Goal: Information Seeking & Learning: Learn about a topic

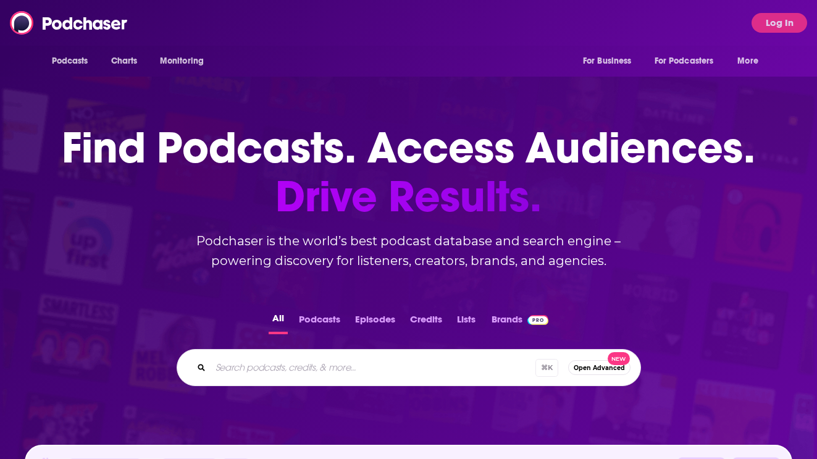
click at [275, 369] on input "Search podcasts, credits, & more..." at bounding box center [373, 367] width 325 height 20
type input "d"
type input "founders podcast"
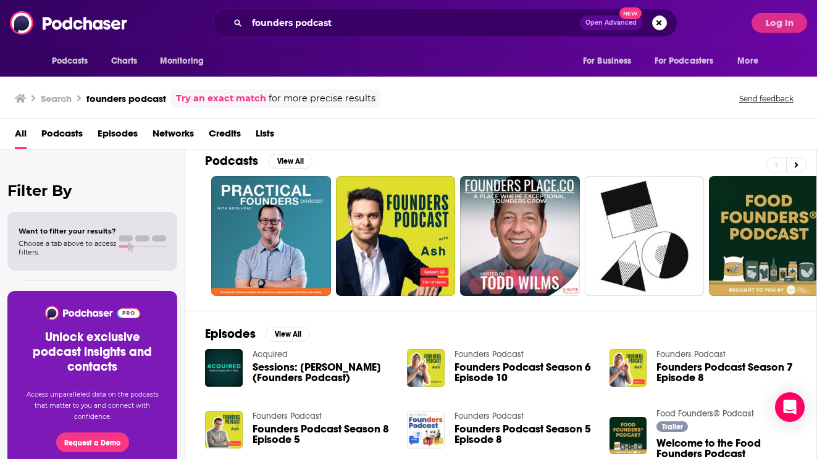
scroll to position [10, 0]
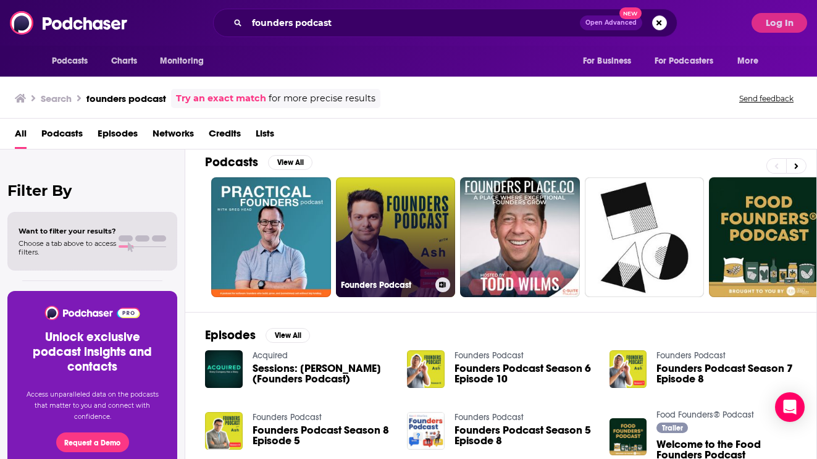
click at [409, 245] on link "Founders Podcast" at bounding box center [396, 237] width 120 height 120
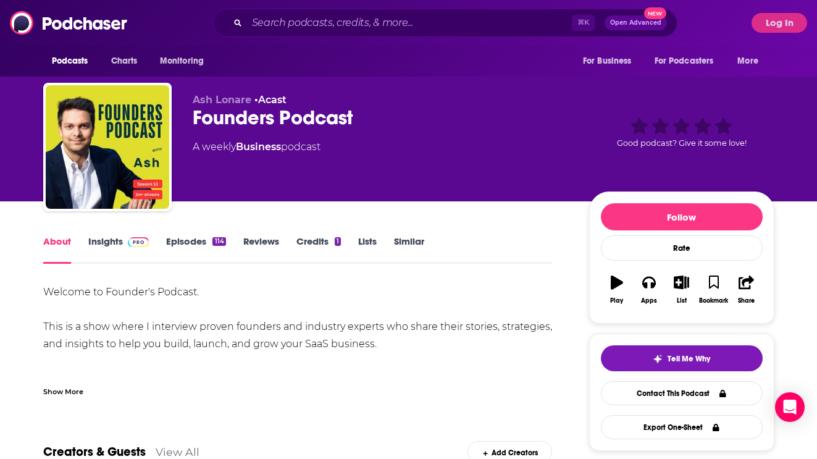
click at [115, 241] on link "Insights" at bounding box center [118, 249] width 61 height 28
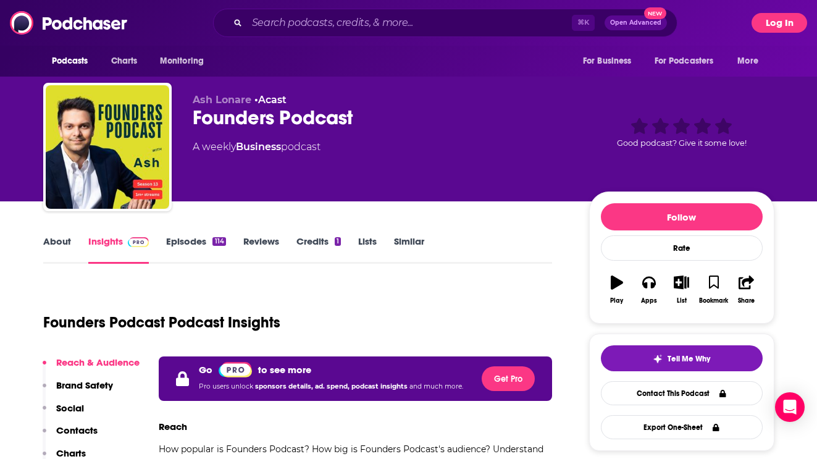
click at [787, 28] on button "Log In" at bounding box center [779, 23] width 56 height 20
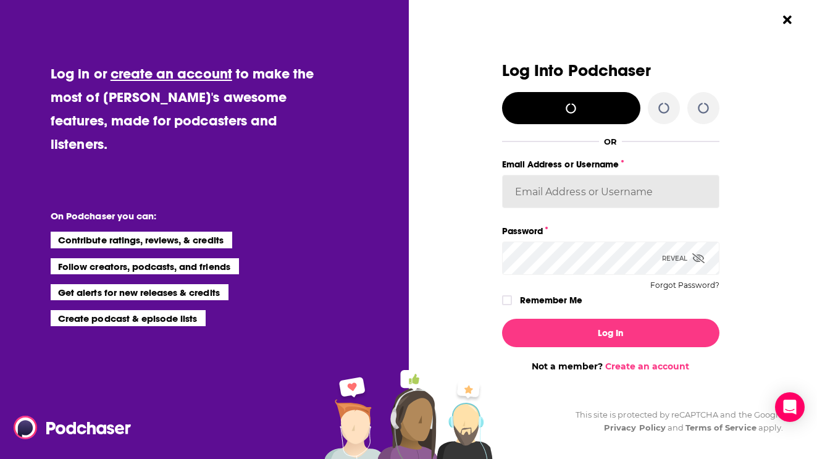
type input "[PERSON_NAME][EMAIL_ADDRESS][DOMAIN_NAME]"
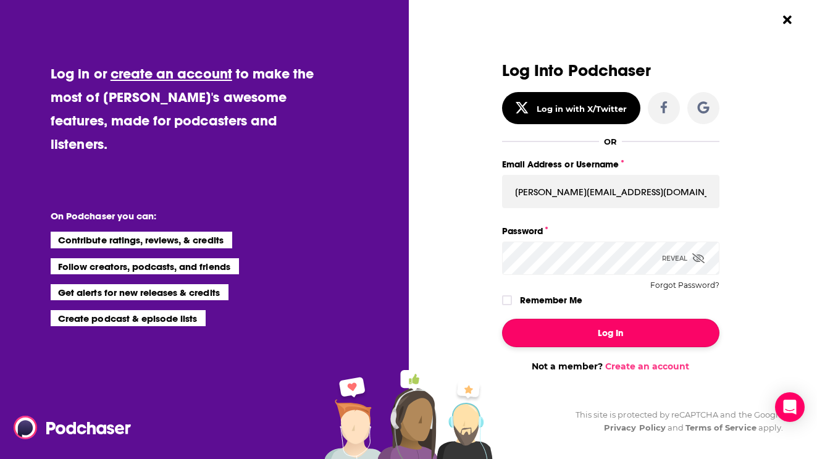
click at [560, 341] on button "Log In" at bounding box center [610, 333] width 217 height 28
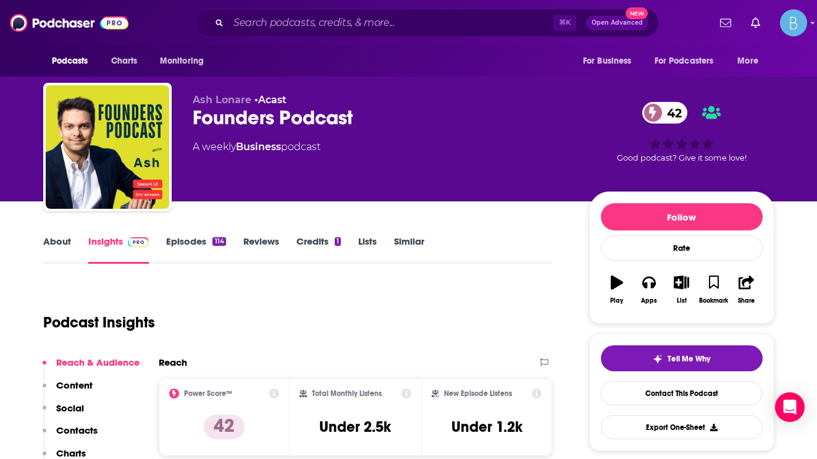
click at [172, 248] on link "Episodes 114" at bounding box center [195, 249] width 59 height 28
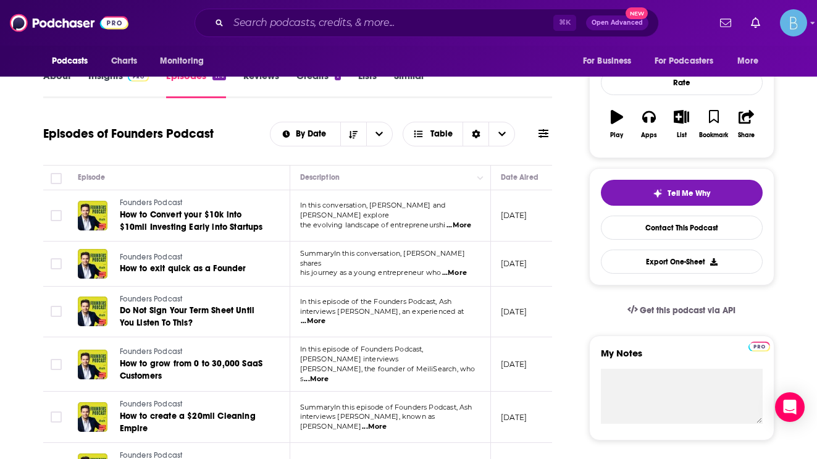
scroll to position [178, 0]
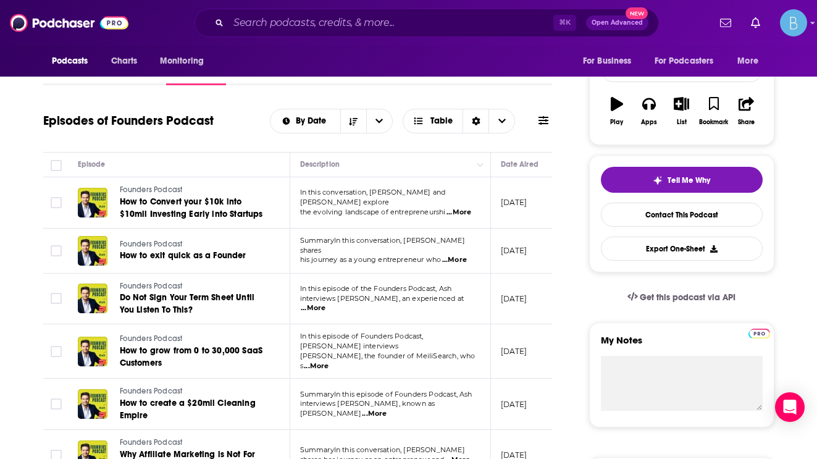
click at [459, 256] on span "...More" at bounding box center [454, 260] width 25 height 10
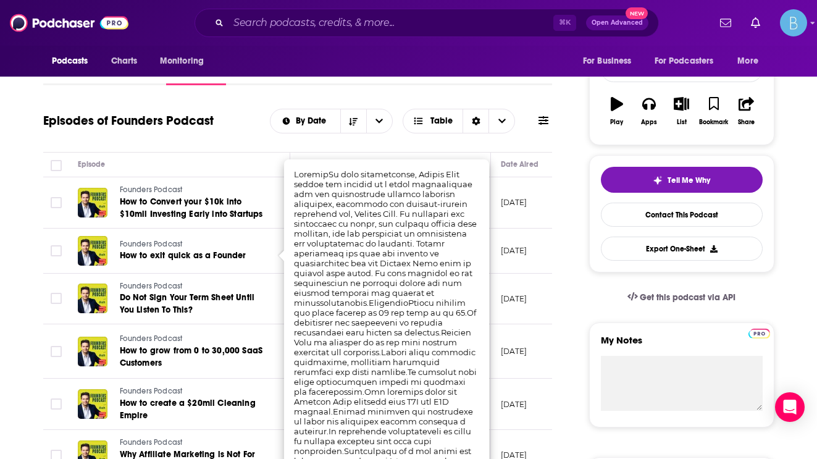
scroll to position [216, 0]
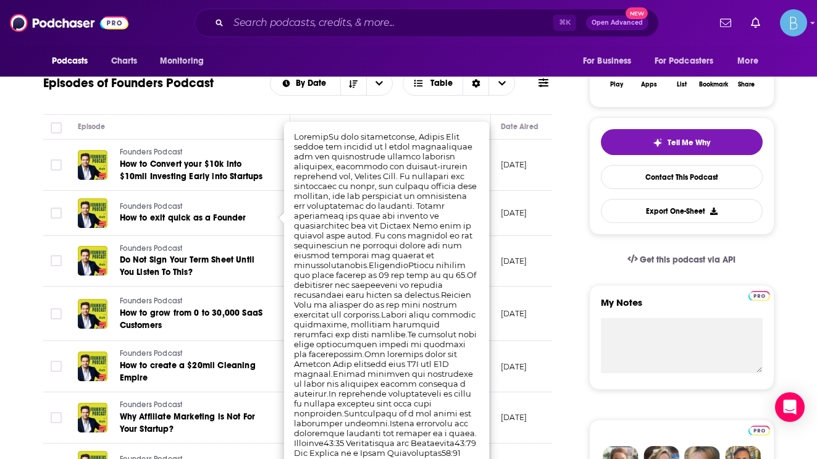
click at [179, 240] on td "Founders Podcast Do Not Sign Your Term Sheet Until You Listen To This?" at bounding box center [179, 261] width 222 height 51
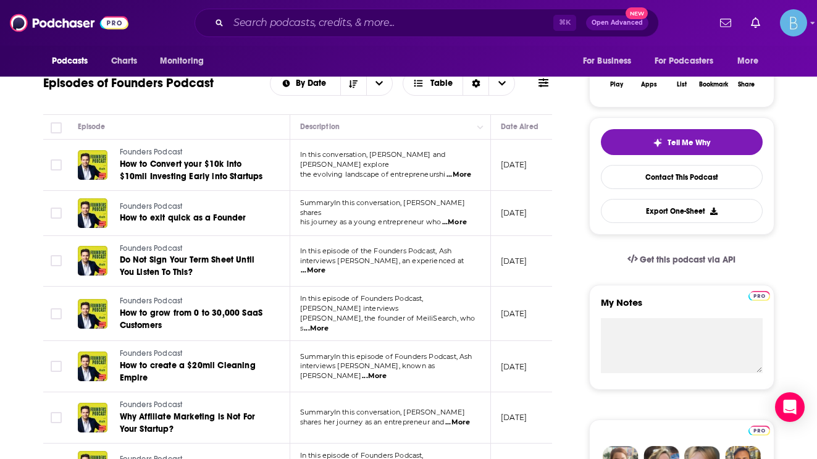
click at [460, 256] on p "In this episode of the Founders Podcast, Ash" at bounding box center [390, 251] width 180 height 10
click at [325, 270] on span "...More" at bounding box center [313, 270] width 25 height 10
click at [227, 307] on link "How to grow from 0 to 30,000 SaaS Customers" at bounding box center [194, 319] width 148 height 25
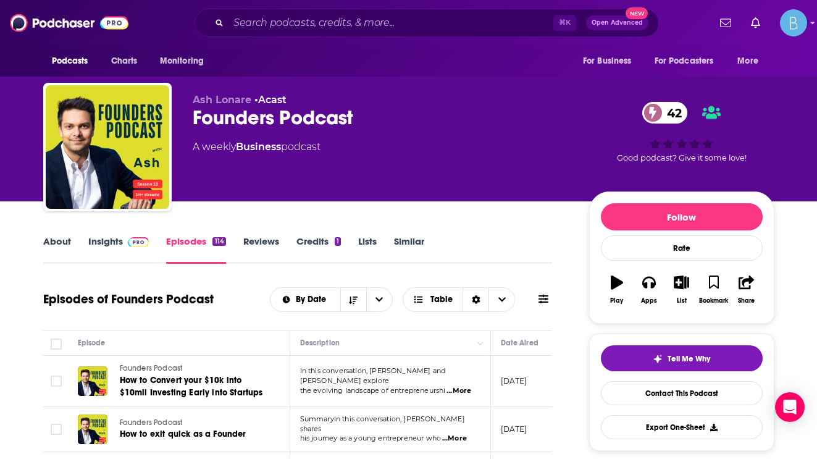
click at [130, 252] on link "Insights" at bounding box center [118, 249] width 61 height 28
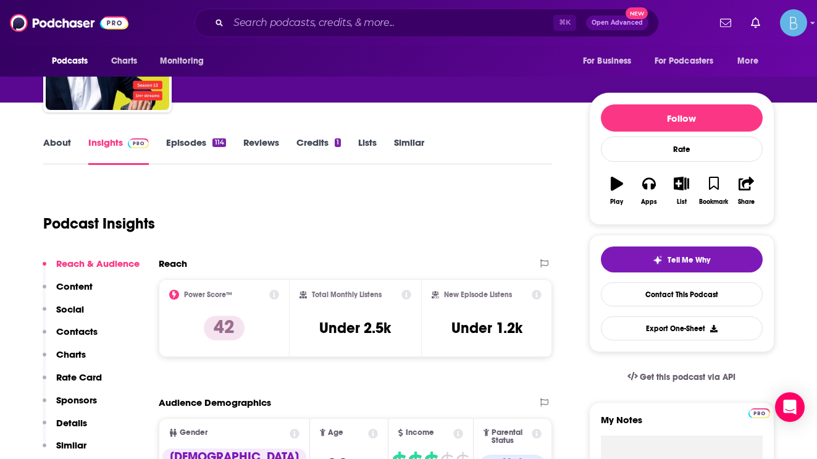
scroll to position [38, 0]
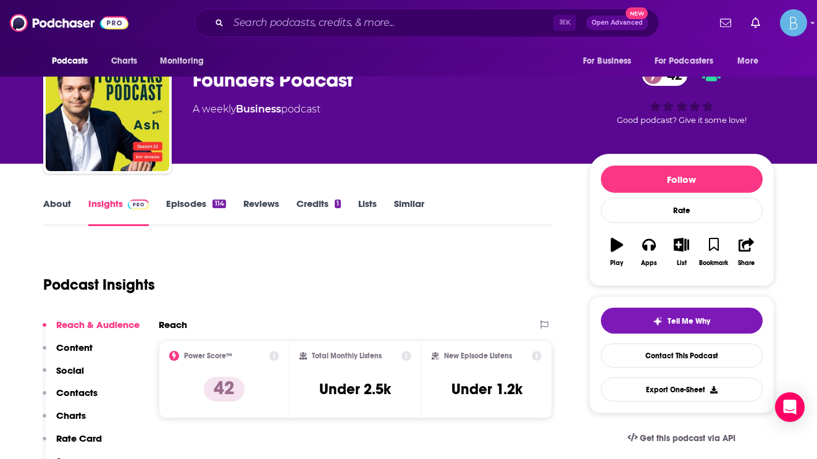
click at [167, 207] on link "Episodes 114" at bounding box center [195, 212] width 59 height 28
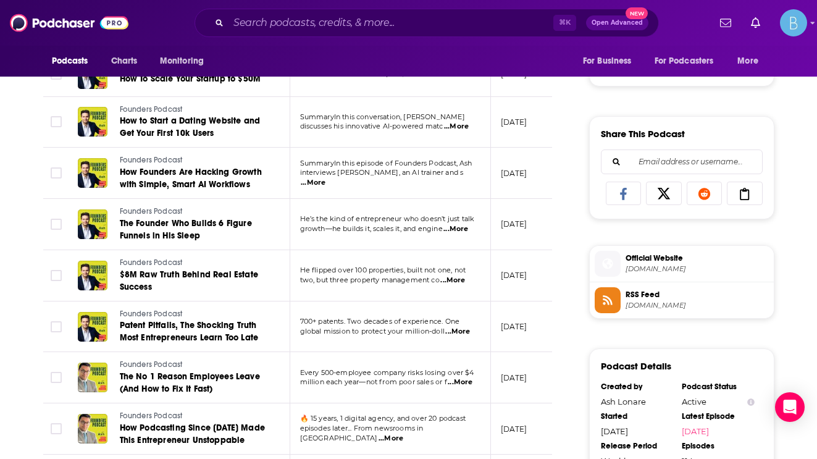
scroll to position [705, 0]
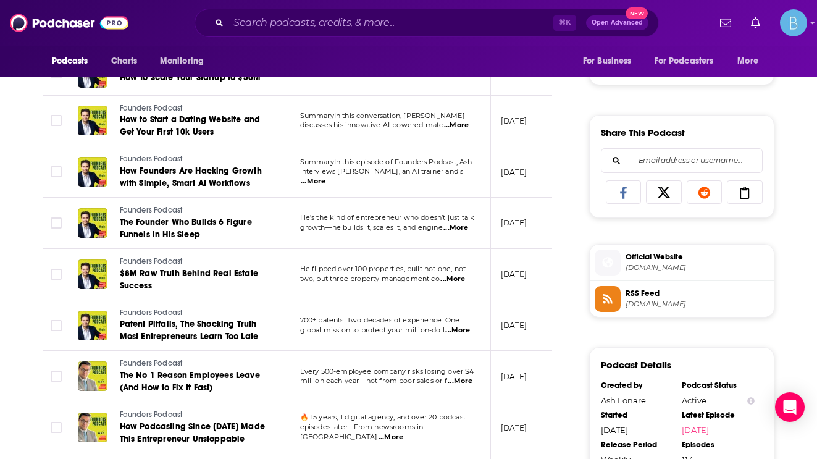
click at [656, 258] on span "Official Website" at bounding box center [696, 256] width 143 height 11
click at [651, 296] on span "RSS Feed" at bounding box center [696, 293] width 143 height 11
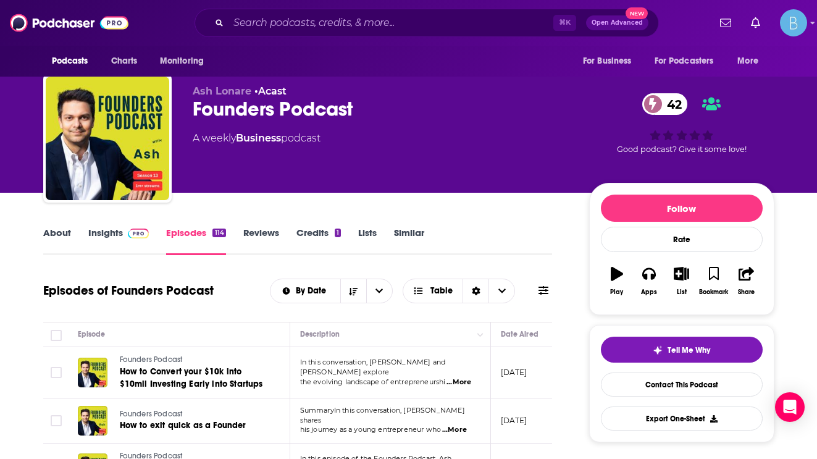
scroll to position [0, 0]
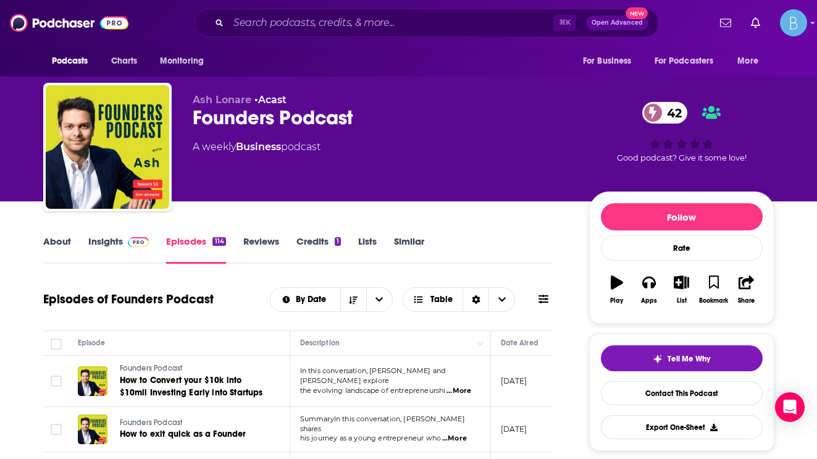
click at [268, 241] on link "Reviews" at bounding box center [261, 249] width 36 height 28
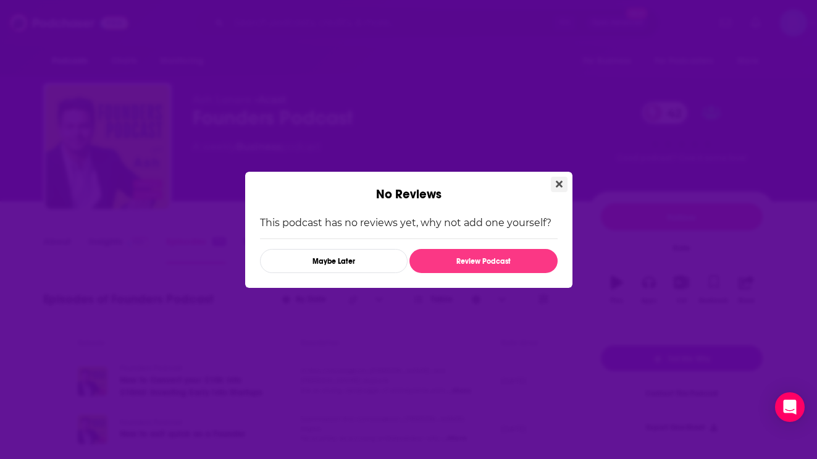
click at [557, 177] on button "Close" at bounding box center [559, 184] width 17 height 15
